Goal: Information Seeking & Learning: Learn about a topic

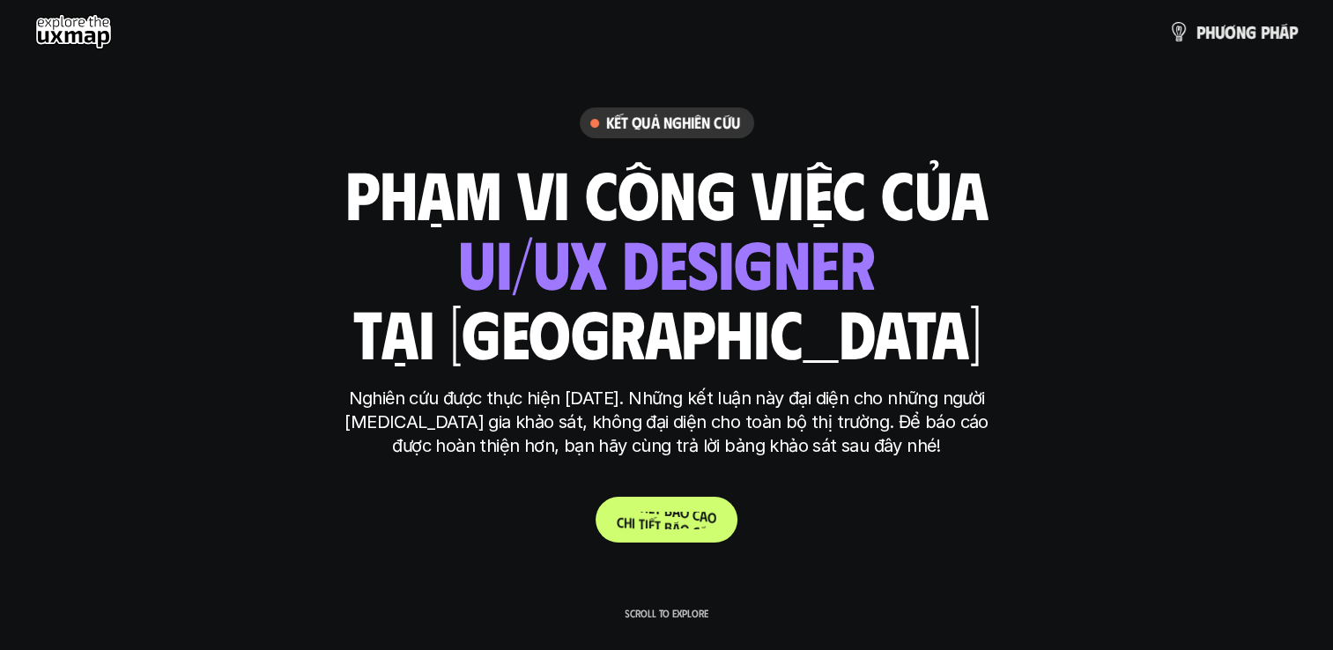
click at [662, 528] on link "C h i t i ế t b á o c á o" at bounding box center [666, 520] width 142 height 46
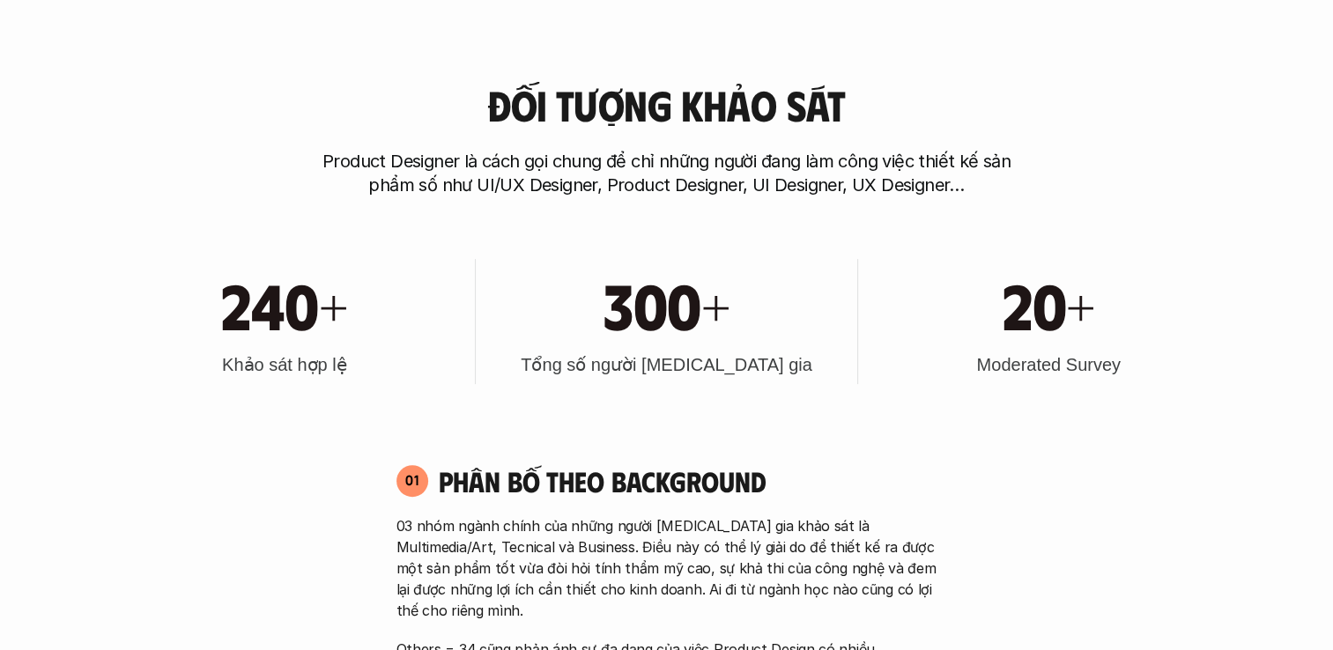
scroll to position [705, 0]
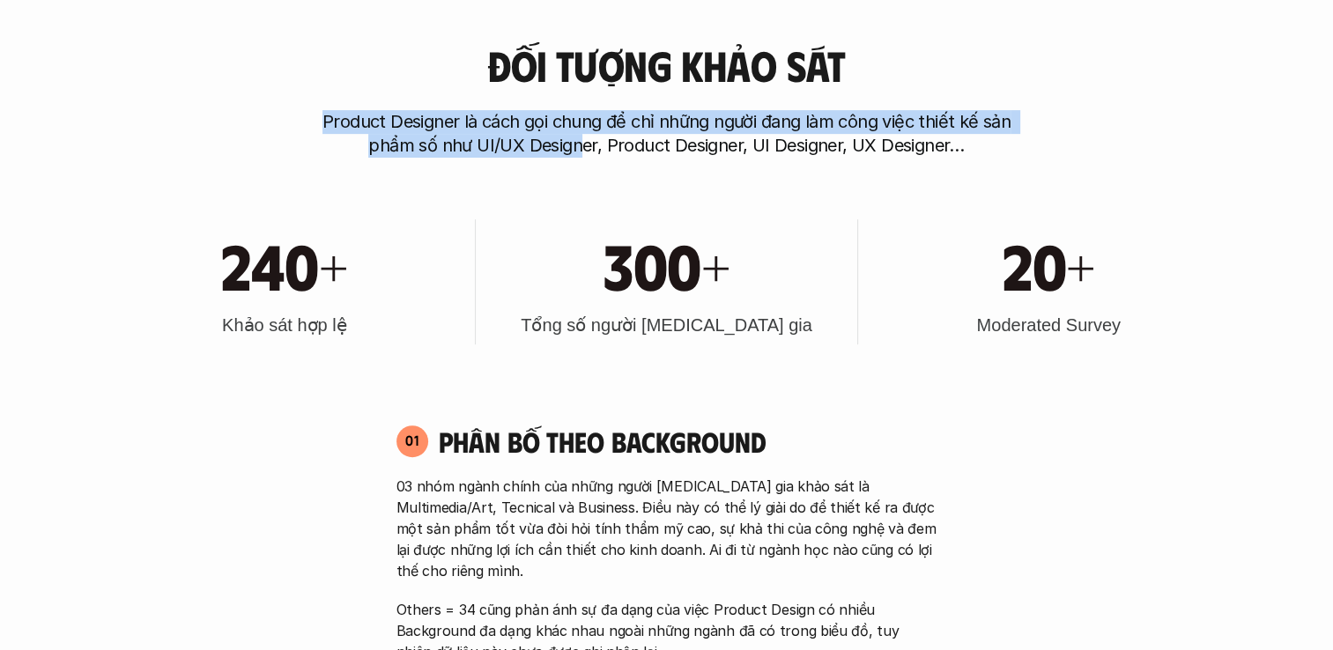
drag, startPoint x: 312, startPoint y: 128, endPoint x: 584, endPoint y: 141, distance: 272.5
click at [584, 141] on div "Đối tượng khảo sát Product Designer là cách gọi chung để chỉ những người đang l…" at bounding box center [666, 99] width 1127 height 115
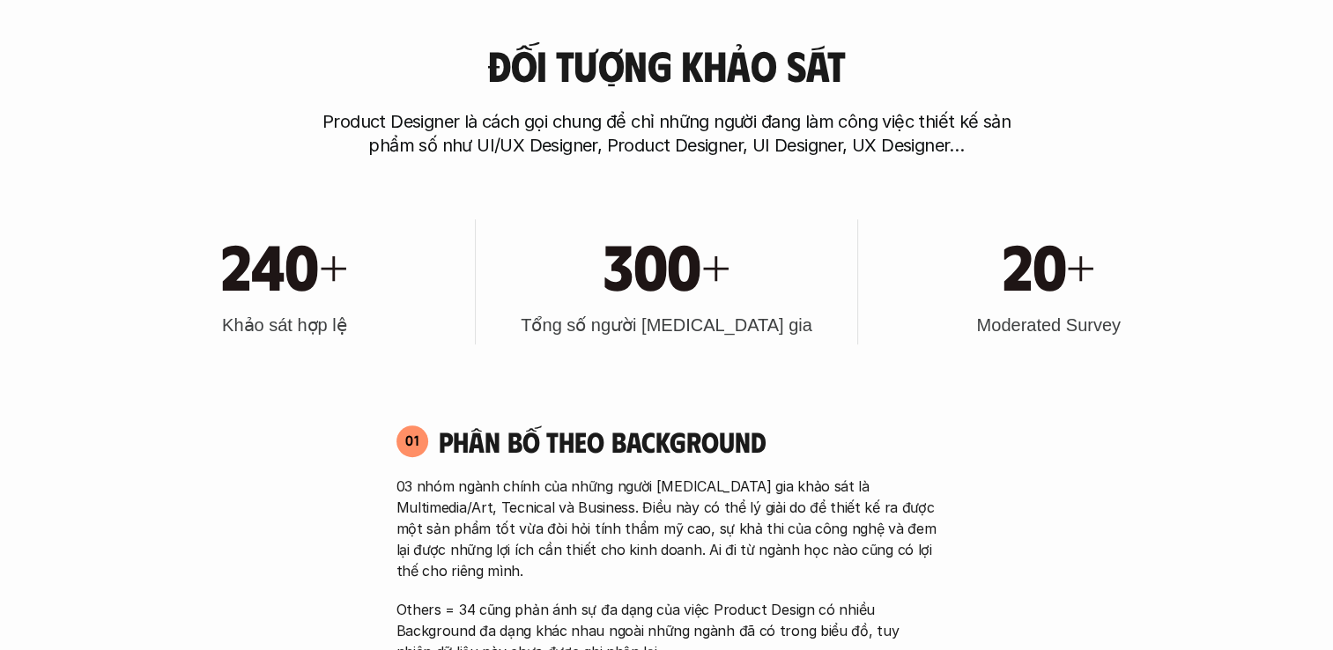
drag, startPoint x: 584, startPoint y: 141, endPoint x: 796, endPoint y: 153, distance: 212.6
click at [796, 153] on p "Product Designer là cách gọi chung để chỉ những người đang làm công việc thiết …" at bounding box center [666, 134] width 705 height 48
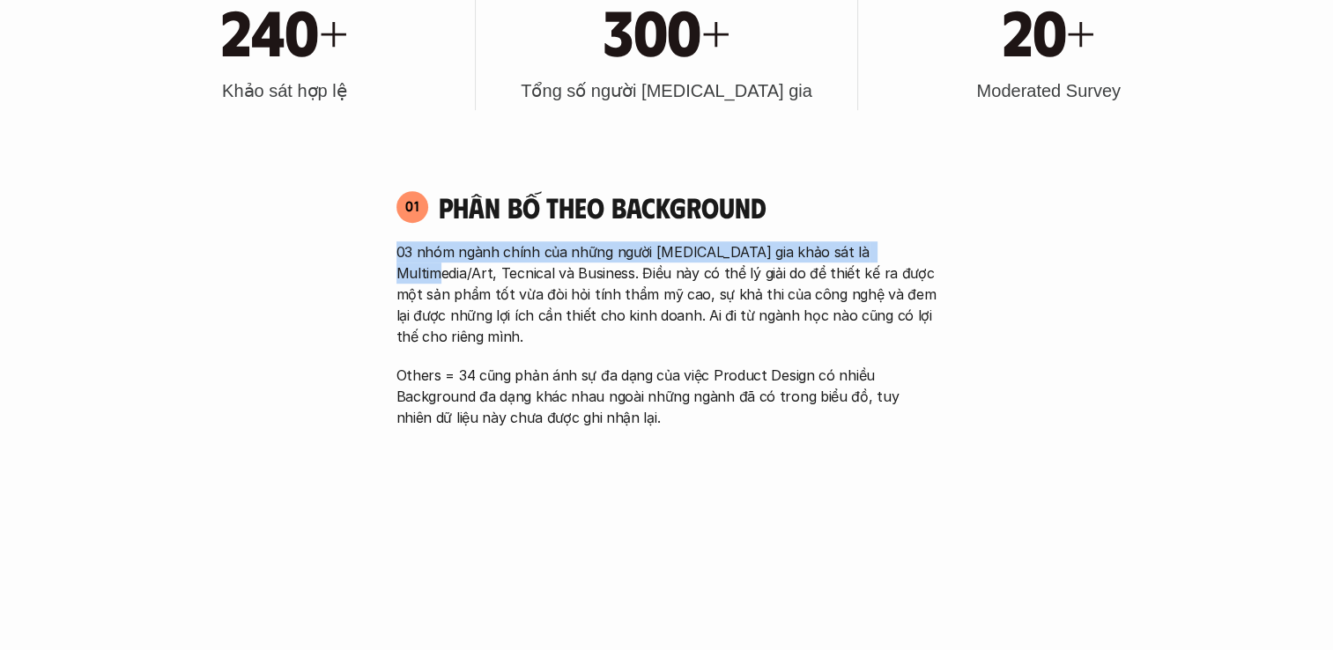
drag, startPoint x: 395, startPoint y: 251, endPoint x: 898, endPoint y: 254, distance: 503.8
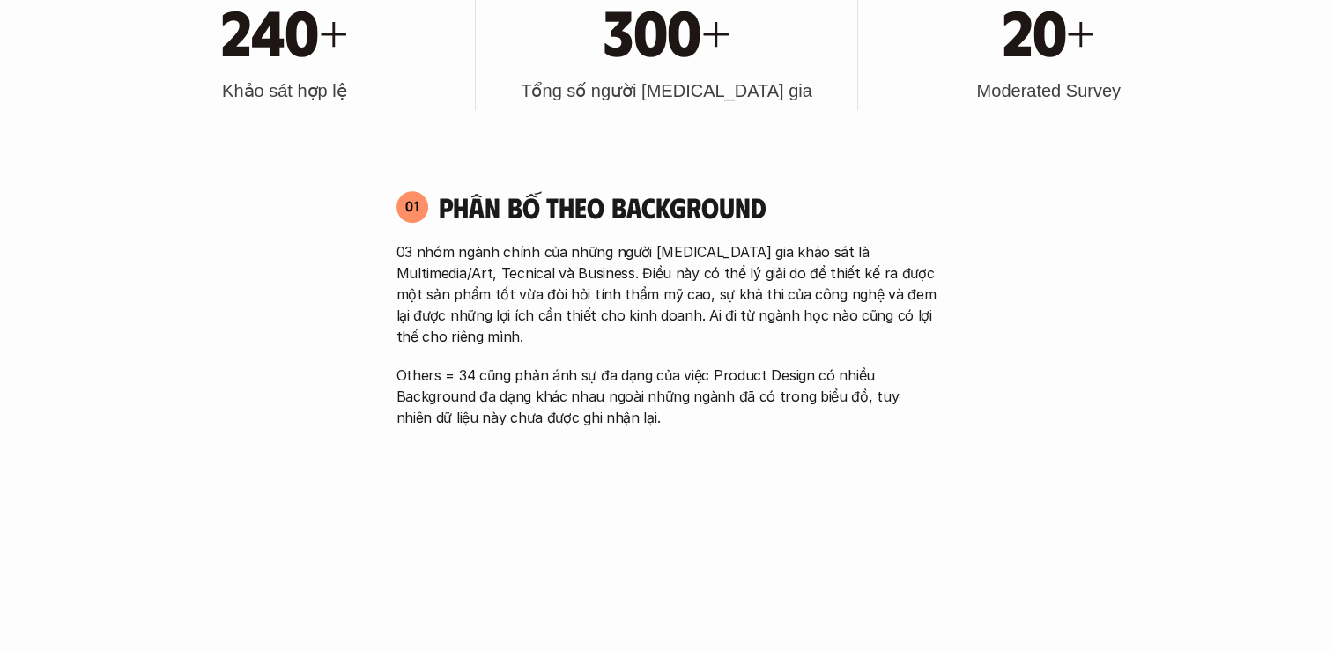
drag, startPoint x: 898, startPoint y: 254, endPoint x: 855, endPoint y: 291, distance: 56.8
click at [855, 291] on p "03 nhóm ngành chính của những người [MEDICAL_DATA] gia khảo sát là Multimedia/A…" at bounding box center [666, 294] width 541 height 106
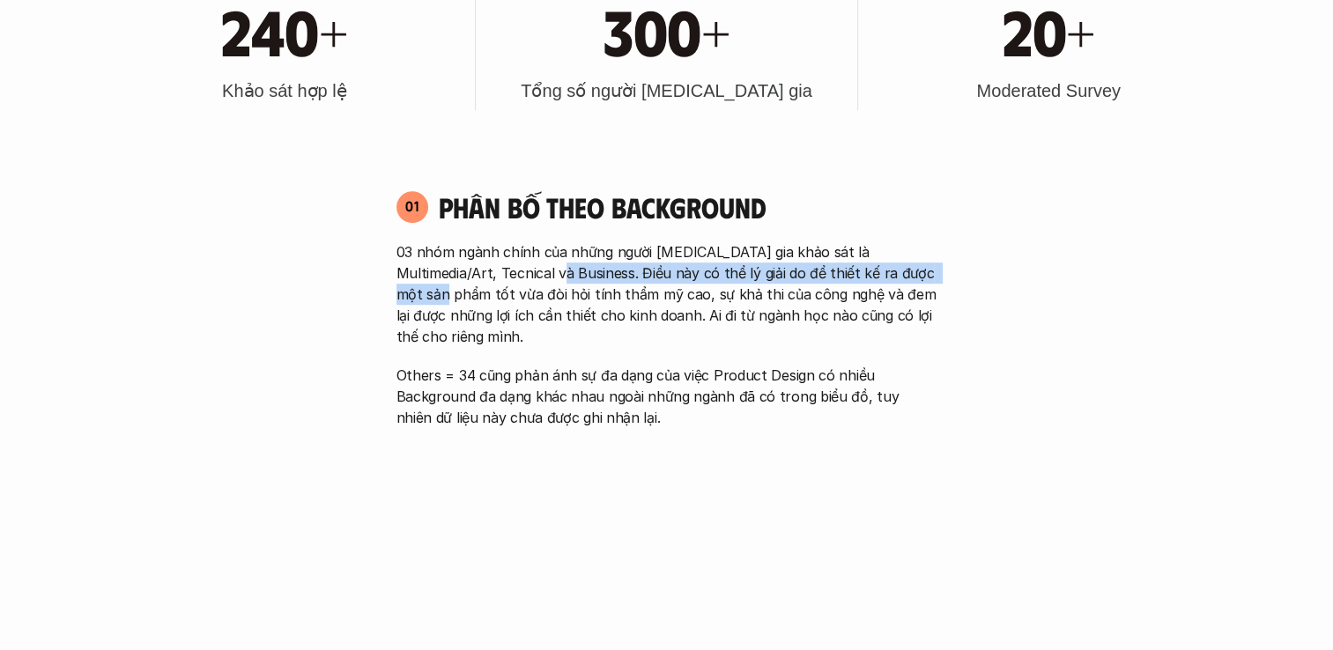
drag, startPoint x: 528, startPoint y: 270, endPoint x: 950, endPoint y: 276, distance: 421.9
click at [950, 276] on div "01 Phân bố theo background 03 nhóm ngành chính của những người [MEDICAL_DATA] g…" at bounding box center [667, 308] width 573 height 239
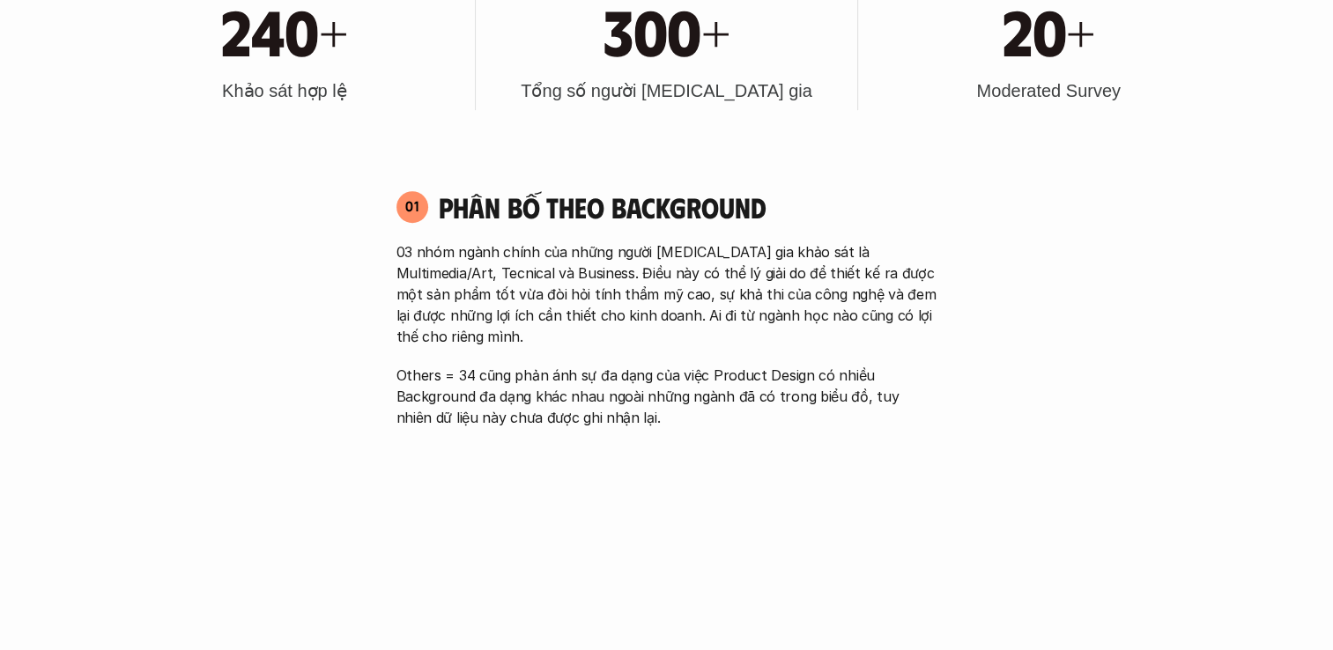
drag, startPoint x: 950, startPoint y: 276, endPoint x: 546, endPoint y: 321, distance: 406.8
click at [546, 321] on p "03 nhóm ngành chính của những người [MEDICAL_DATA] gia khảo sát là Multimedia/A…" at bounding box center [666, 294] width 541 height 106
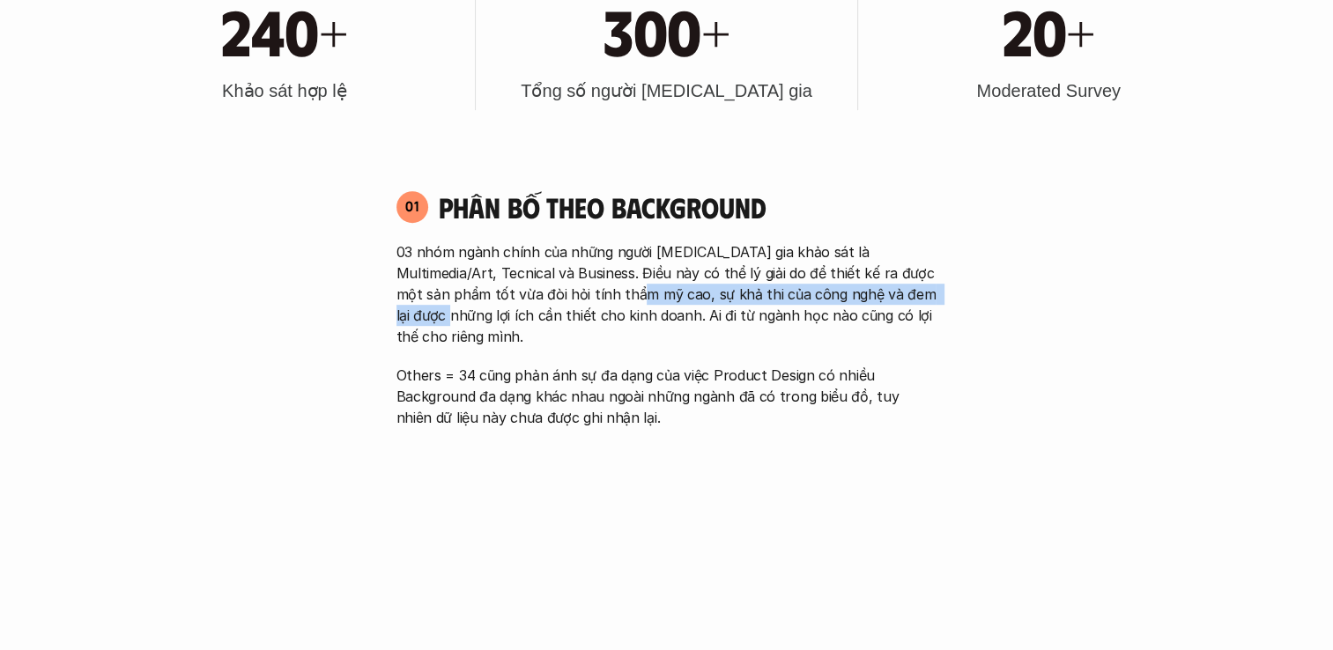
drag, startPoint x: 588, startPoint y: 297, endPoint x: 941, endPoint y: 292, distance: 352.3
click at [941, 292] on div "01 Phân bố theo background 03 nhóm ngành chính của những người [MEDICAL_DATA] g…" at bounding box center [667, 308] width 573 height 239
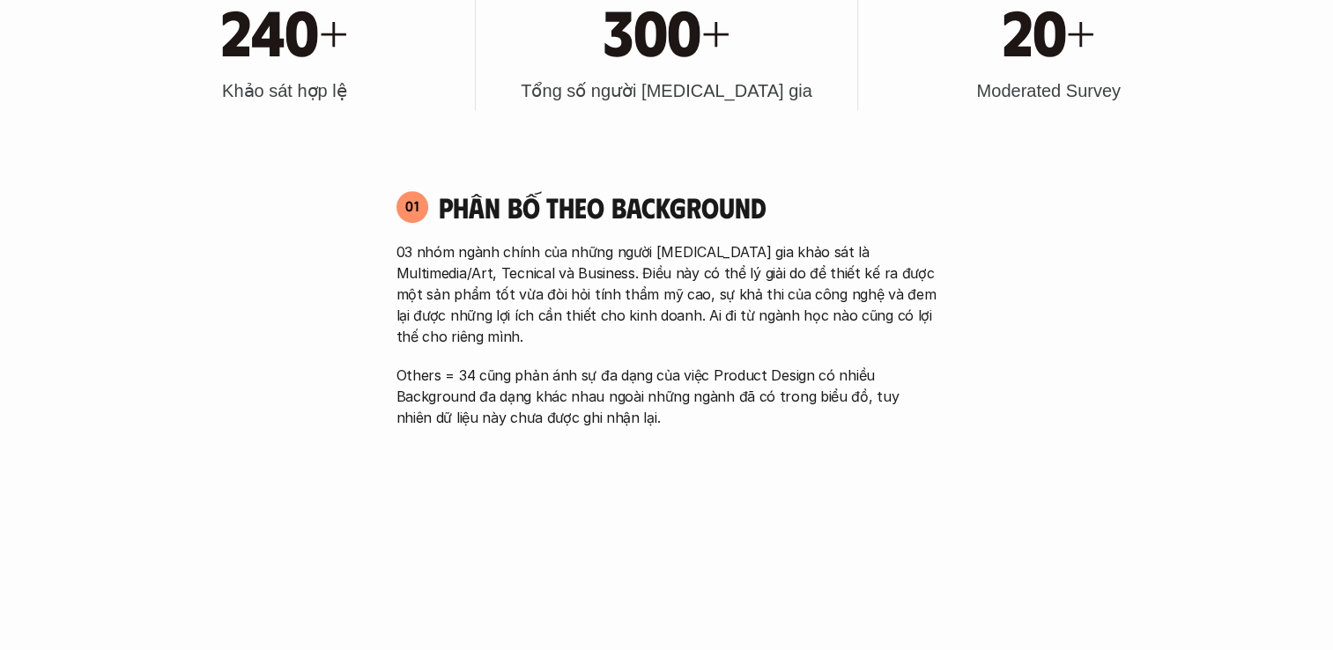
drag, startPoint x: 941, startPoint y: 292, endPoint x: 606, endPoint y: 315, distance: 335.5
click at [615, 314] on p "03 nhóm ngành chính của những người [MEDICAL_DATA] gia khảo sát là Multimedia/A…" at bounding box center [666, 294] width 541 height 106
drag, startPoint x: 388, startPoint y: 313, endPoint x: 594, endPoint y: 320, distance: 206.2
click at [594, 320] on div "01 Phân bố theo background 03 nhóm ngành chính của những người [MEDICAL_DATA] g…" at bounding box center [667, 308] width 573 height 239
drag, startPoint x: 594, startPoint y: 320, endPoint x: 631, endPoint y: 344, distance: 44.5
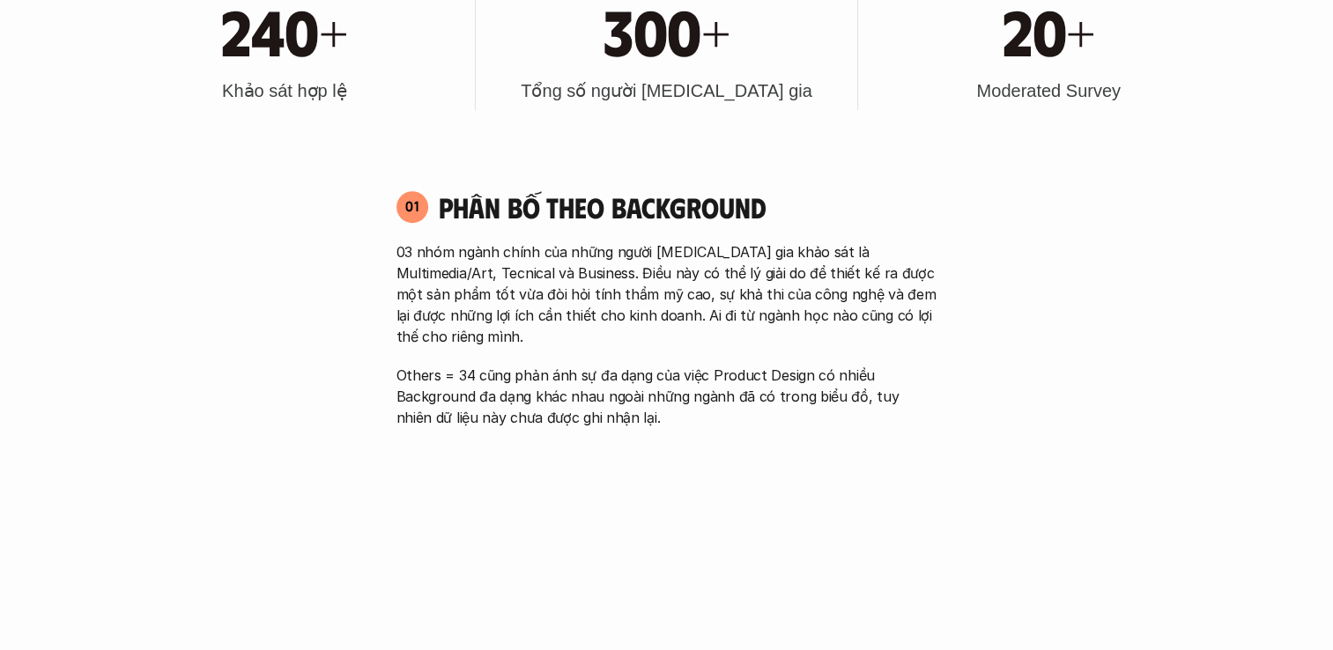
click at [631, 365] on p "Others = 34 cũng phản ánh sự đa dạng của việc Product Design có nhiều Backgroun…" at bounding box center [666, 396] width 541 height 63
drag, startPoint x: 582, startPoint y: 320, endPoint x: 927, endPoint y: 314, distance: 344.4
click at [927, 314] on p "03 nhóm ngành chính của những người [MEDICAL_DATA] gia khảo sát là Multimedia/A…" at bounding box center [666, 294] width 541 height 106
drag, startPoint x: 927, startPoint y: 314, endPoint x: 899, endPoint y: 378, distance: 69.9
click at [899, 378] on p "Others = 34 cũng phản ánh sự đa dạng của việc Product Design có nhiều Backgroun…" at bounding box center [666, 396] width 541 height 63
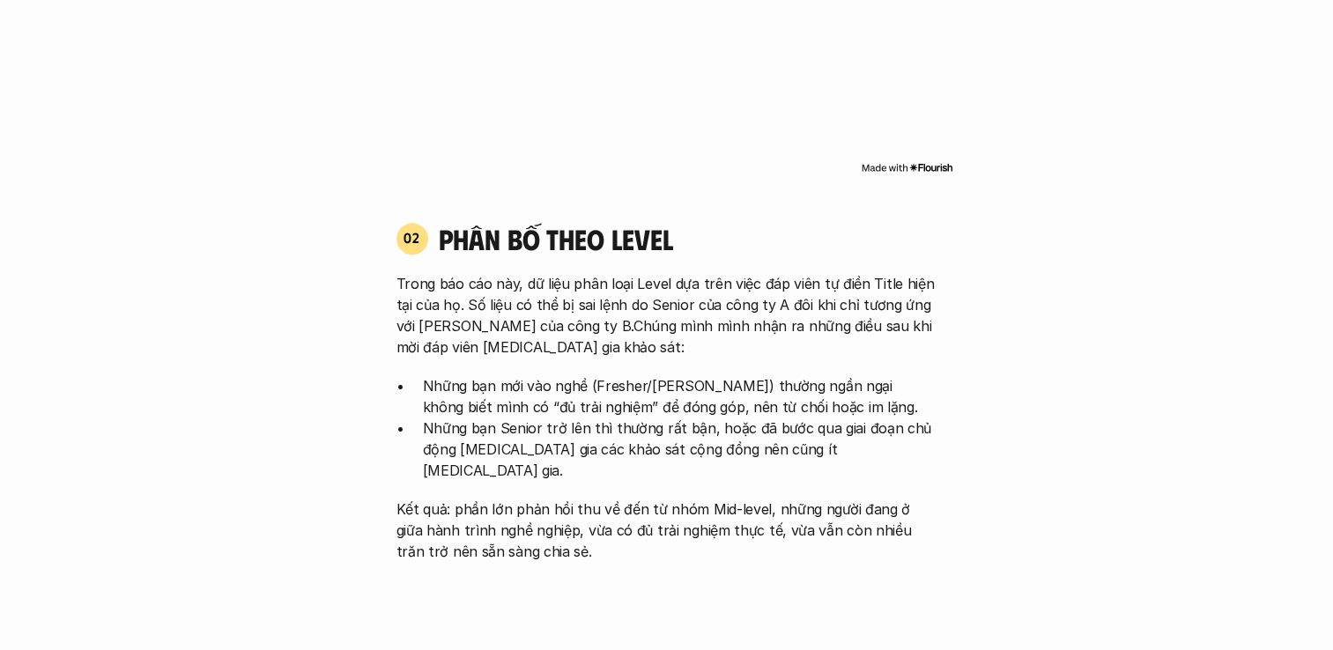
scroll to position [1660, 0]
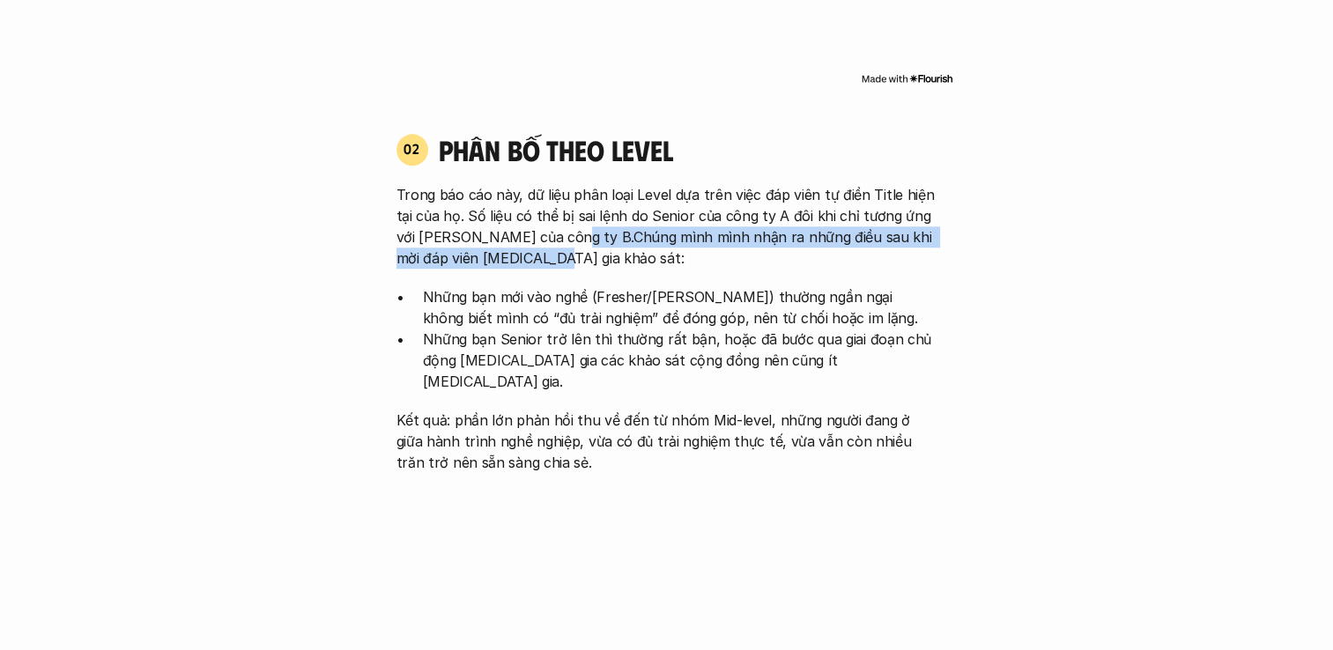
drag, startPoint x: 557, startPoint y: 218, endPoint x: 557, endPoint y: 240, distance: 22.9
click at [557, 240] on p "Trong báo cáo này, dữ liệu phân loại Level dựa trên việc đáp viên tự điền Title…" at bounding box center [666, 226] width 541 height 85
click at [838, 248] on div "Trong báo cáo này, dữ liệu phân loại Level dựa trên việc đáp viên tự điền Title…" at bounding box center [666, 328] width 541 height 289
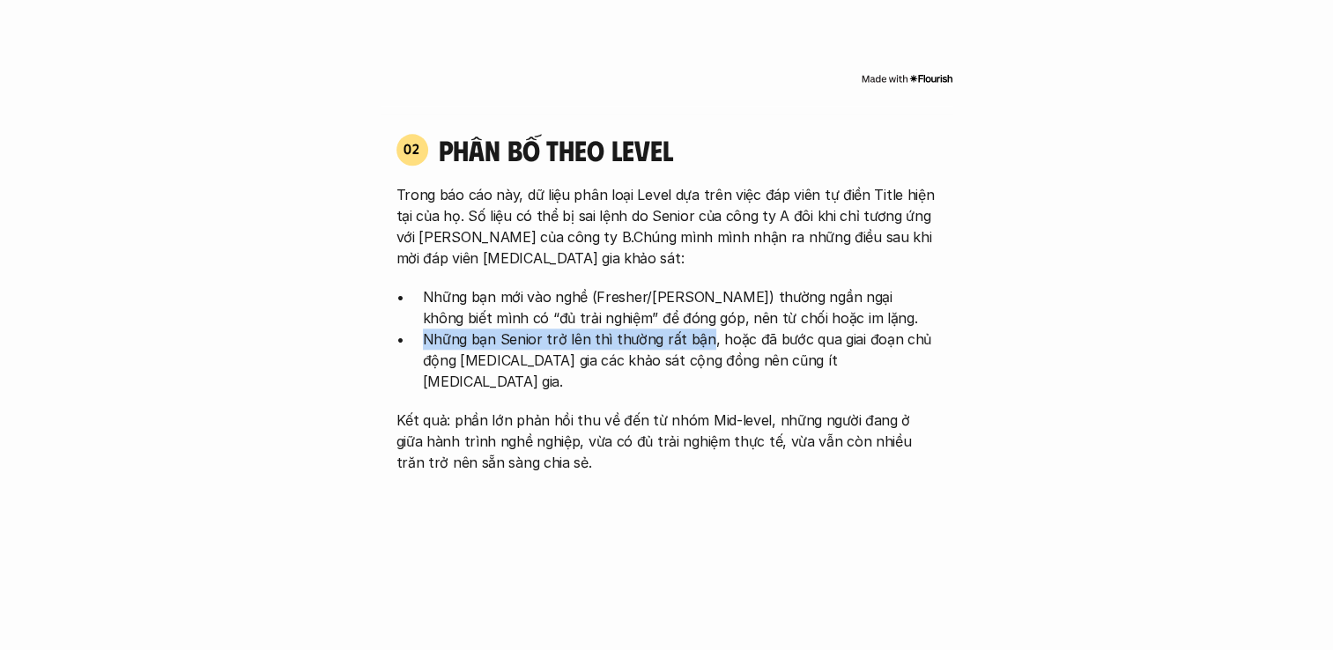
drag, startPoint x: 423, startPoint y: 318, endPoint x: 698, endPoint y: 319, distance: 274.8
click at [698, 329] on p "Những bạn Senior trở lên thì thường rất bận, hoặc đã bước qua giai đoạn chủ độn…" at bounding box center [680, 360] width 514 height 63
drag, startPoint x: 698, startPoint y: 319, endPoint x: 832, endPoint y: 356, distance: 139.7
click at [832, 356] on div "Trong báo cáo này, dữ liệu phân loại Level dựa trên việc đáp viên tự điền Title…" at bounding box center [666, 328] width 541 height 289
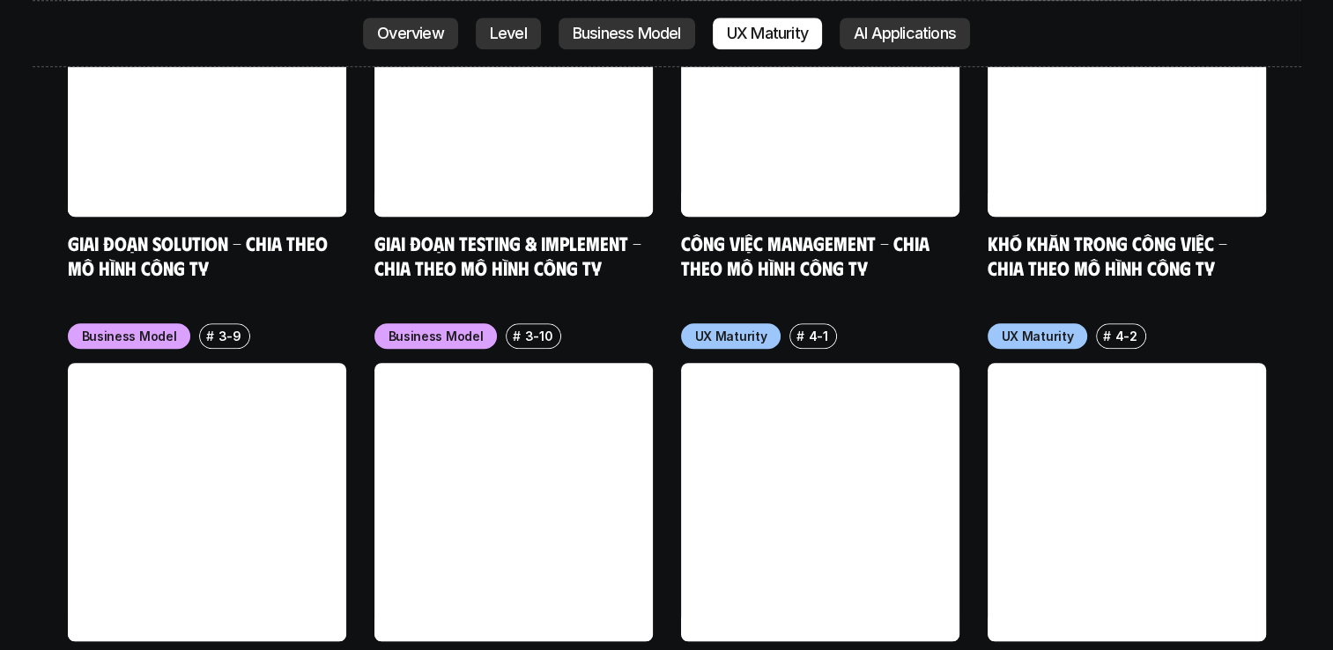
scroll to position [7831, 0]
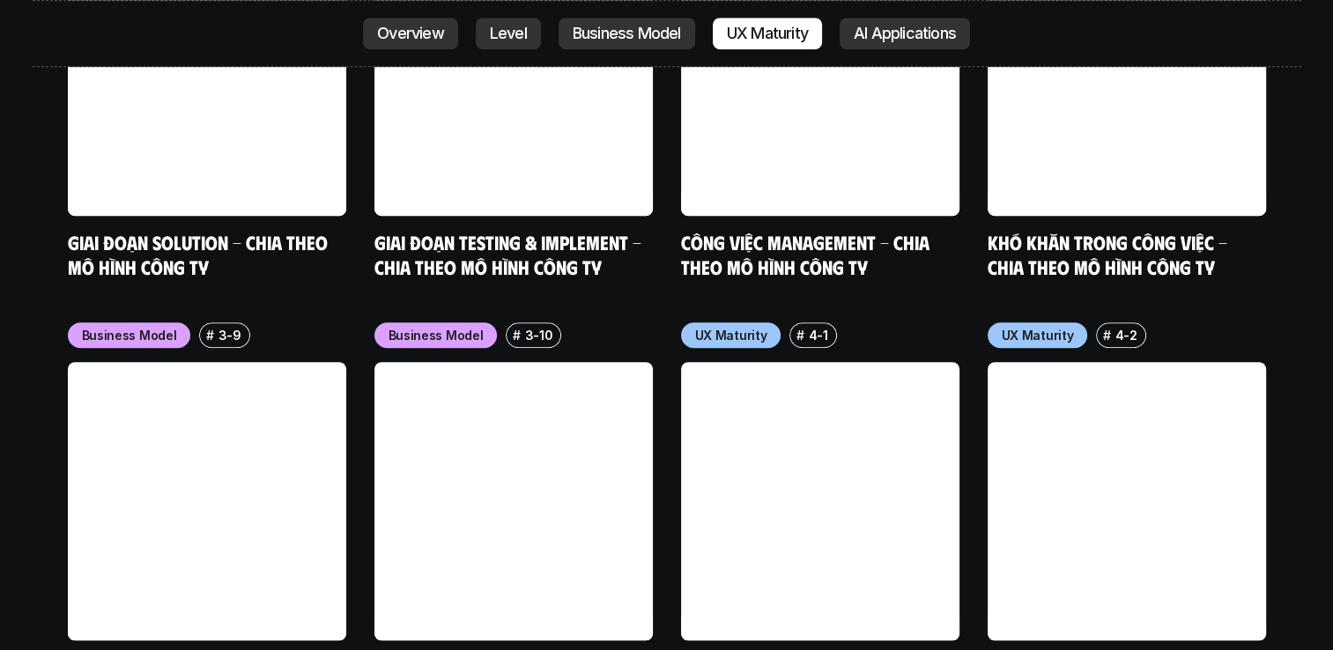
click at [278, 477] on link at bounding box center [207, 501] width 278 height 278
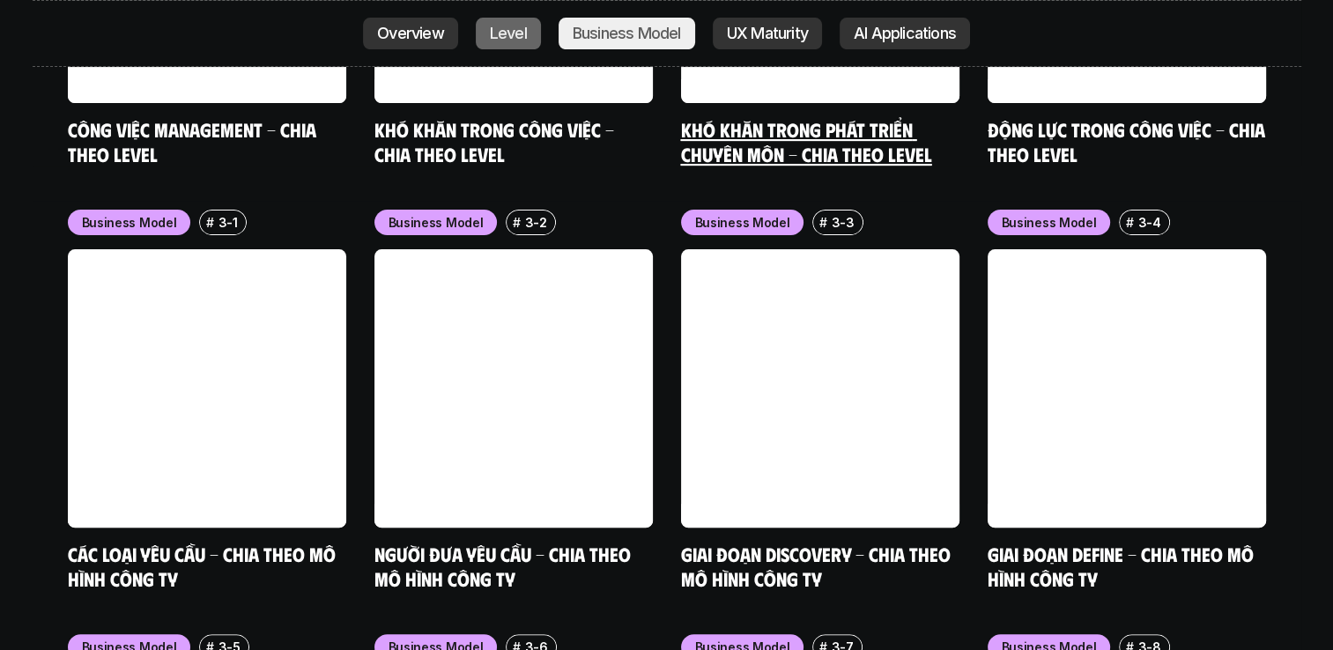
scroll to position [7097, 0]
